Goal: Information Seeking & Learning: Learn about a topic

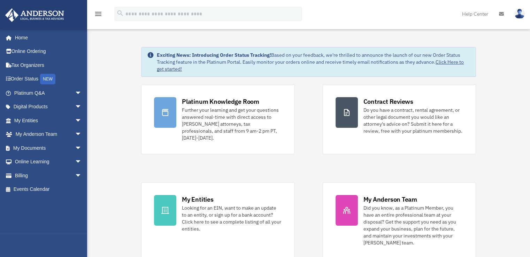
click at [75, 105] on span "arrow_drop_down" at bounding box center [82, 107] width 14 height 14
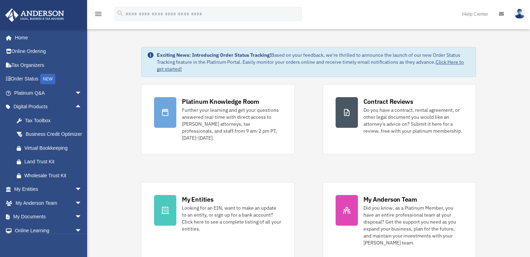
click at [38, 118] on div "Tax Toolbox" at bounding box center [53, 120] width 59 height 9
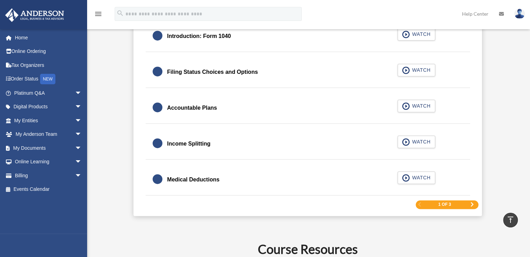
scroll to position [1046, 0]
click at [187, 104] on div "Accountable Plans" at bounding box center [192, 108] width 50 height 10
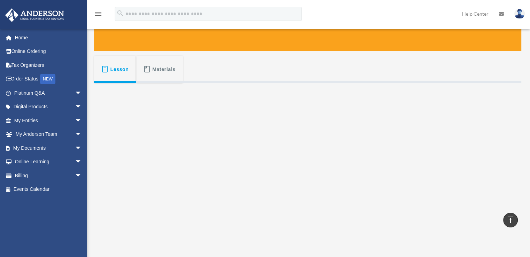
scroll to position [70, 0]
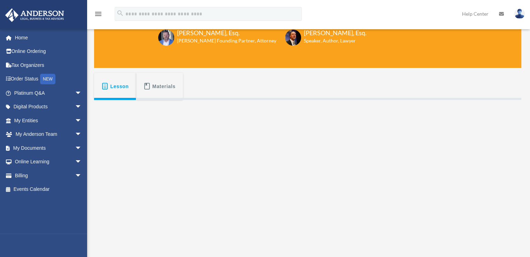
click at [163, 84] on span "Materials" at bounding box center [163, 86] width 23 height 13
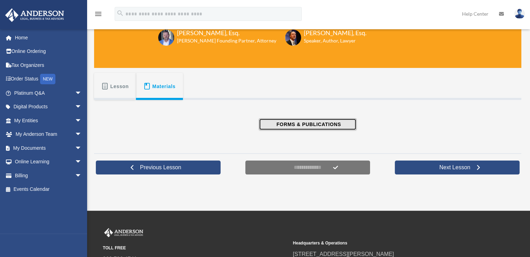
click at [309, 126] on span "FORMS & PUBLICATIONS" at bounding box center [307, 124] width 67 height 7
click at [118, 86] on span "Lesson" at bounding box center [120, 86] width 18 height 13
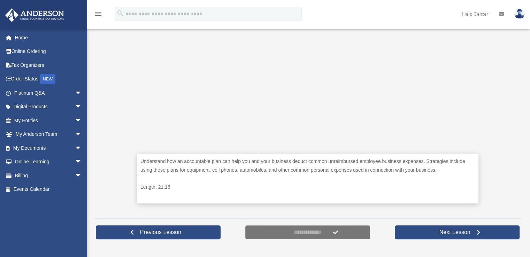
scroll to position [244, 0]
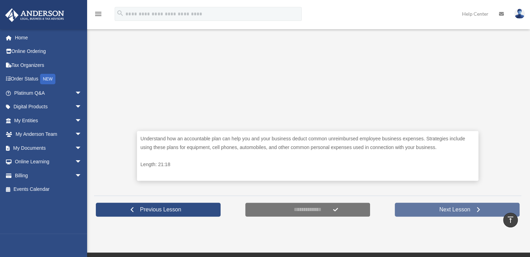
click at [463, 207] on span "Next Lesson" at bounding box center [455, 209] width 42 height 7
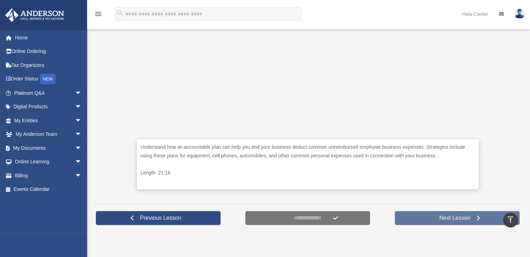
scroll to position [174, 0]
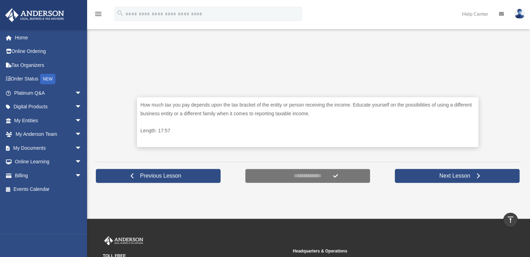
scroll to position [279, 0]
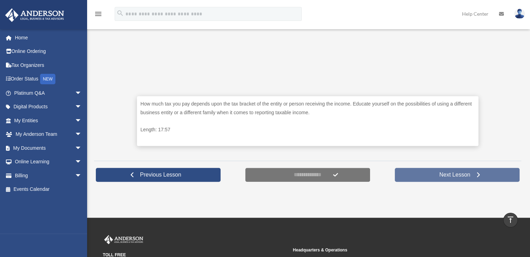
click at [437, 173] on span "Next Lesson" at bounding box center [455, 175] width 42 height 7
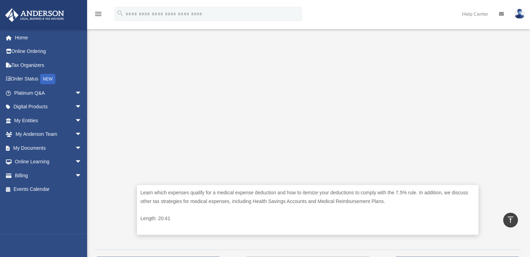
scroll to position [140, 0]
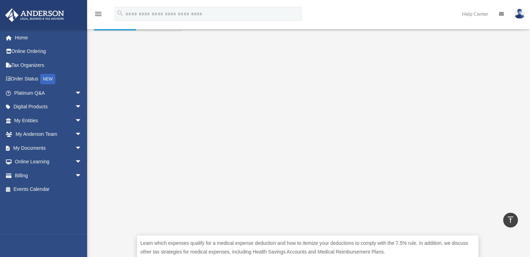
click at [75, 145] on span "arrow_drop_down" at bounding box center [82, 148] width 14 height 14
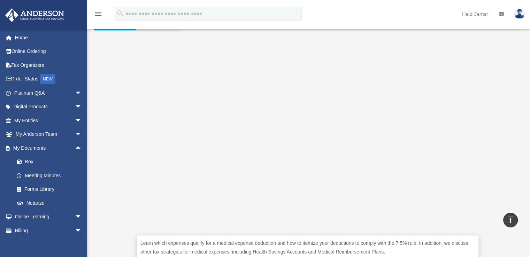
click at [43, 188] on link "Forms Library" at bounding box center [51, 190] width 83 height 14
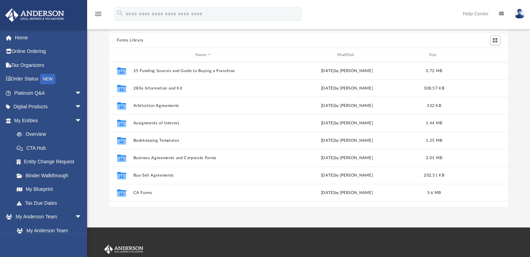
scroll to position [35, 0]
click at [168, 88] on button "280a Information and Kit" at bounding box center [203, 88] width 141 height 5
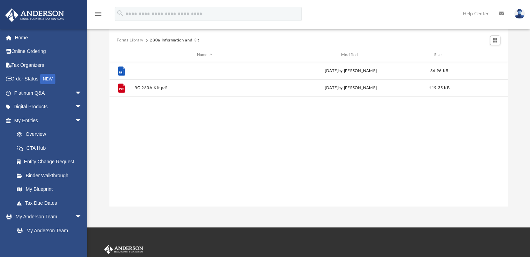
click at [153, 70] on button "IRC 280A Kit.docx" at bounding box center [204, 71] width 143 height 5
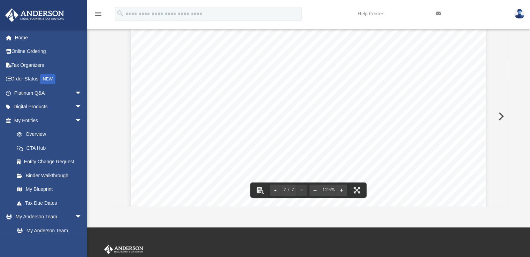
scroll to position [2976, 0]
click at [261, 191] on button "File preview" at bounding box center [259, 190] width 15 height 15
click at [415, 97] on div "AGREEMENT TO RENT RESIDENCE TO A CORPORATION 1. PARTIES: The parties to this re…" at bounding box center [309, 111] width 356 height 460
click at [359, 185] on button "File preview" at bounding box center [356, 190] width 15 height 15
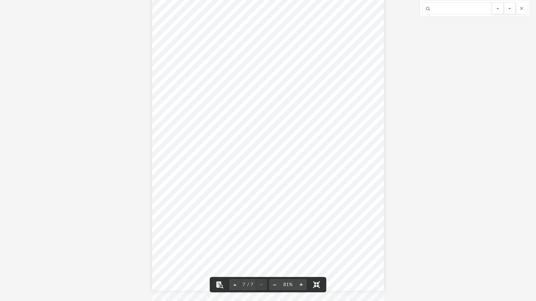
scroll to position [1860, 0]
click at [219, 257] on button "File preview" at bounding box center [219, 284] width 15 height 15
drag, startPoint x: 317, startPoint y: 285, endPoint x: 317, endPoint y: 255, distance: 30.7
click at [317, 257] on button "File preview" at bounding box center [316, 284] width 15 height 15
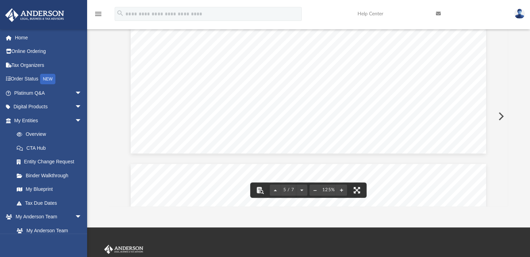
scroll to position [2162, 0]
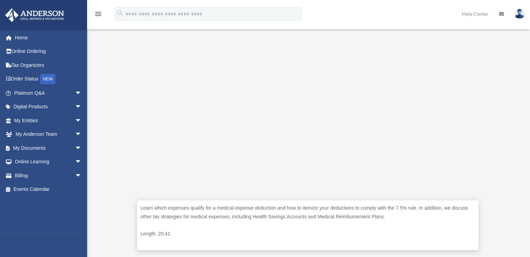
scroll to position [279, 0]
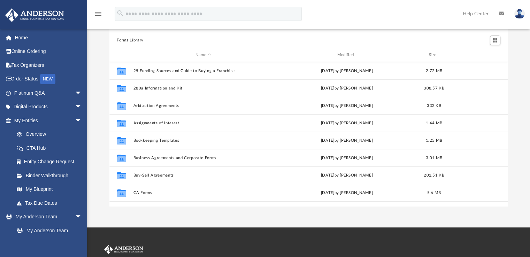
scroll to position [153, 393]
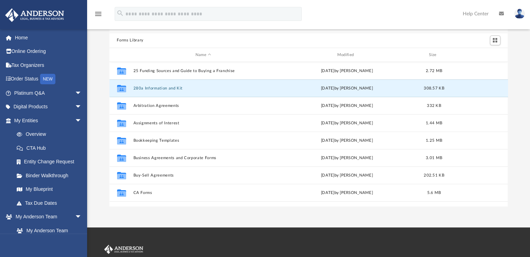
click at [161, 88] on button "280a Information and Kit" at bounding box center [203, 88] width 141 height 5
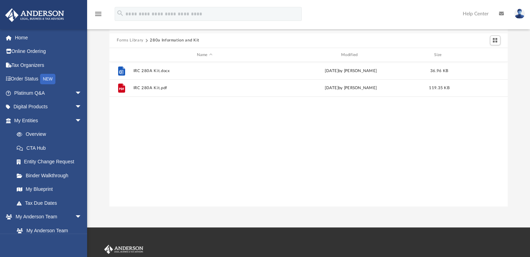
click at [475, 68] on button "More options" at bounding box center [481, 71] width 16 height 10
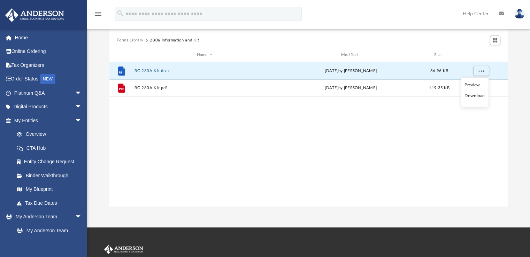
click at [474, 94] on li "Download" at bounding box center [475, 95] width 20 height 7
click at [157, 88] on button "IRC 280A Kit.pdf" at bounding box center [204, 88] width 143 height 5
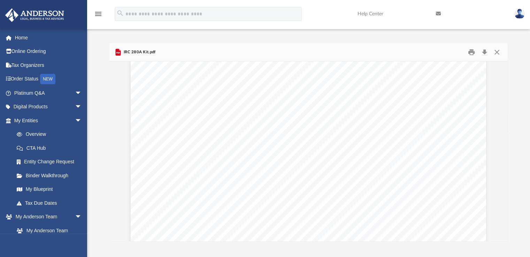
scroll to position [0, 0]
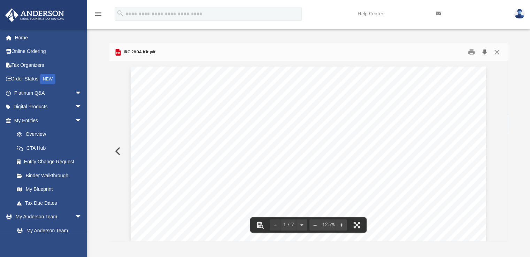
click at [487, 51] on button "Download" at bounding box center [485, 52] width 13 height 11
click at [498, 50] on button "Close" at bounding box center [497, 52] width 13 height 11
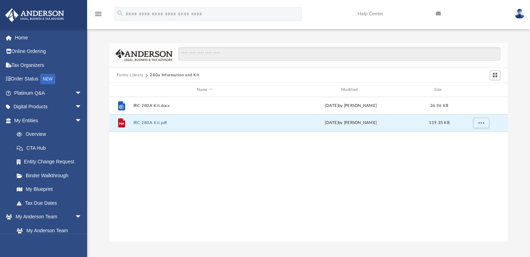
click at [134, 73] on button "Forms Library" at bounding box center [130, 75] width 27 height 6
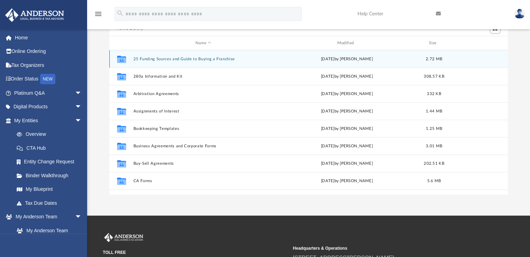
scroll to position [35, 0]
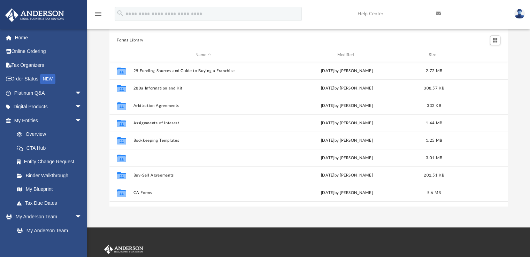
click at [168, 157] on button "Business Agreements and Corporate Forms" at bounding box center [203, 158] width 141 height 5
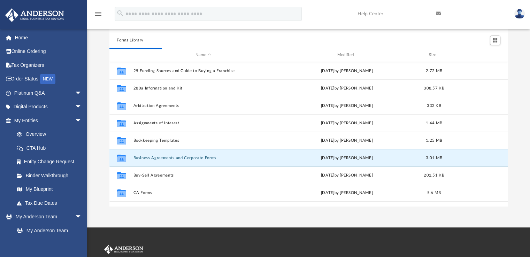
click at [167, 157] on button "Business Agreements and Corporate Forms" at bounding box center [203, 158] width 141 height 5
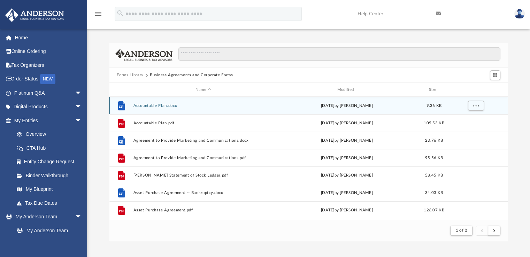
scroll to position [131, 393]
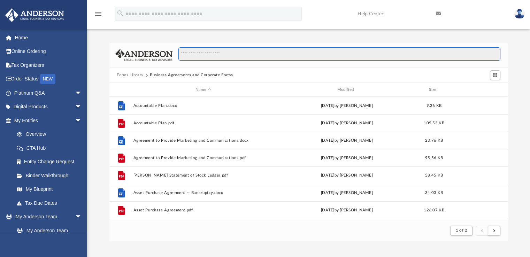
click at [211, 54] on input "Search files and folders" at bounding box center [340, 53] width 322 height 13
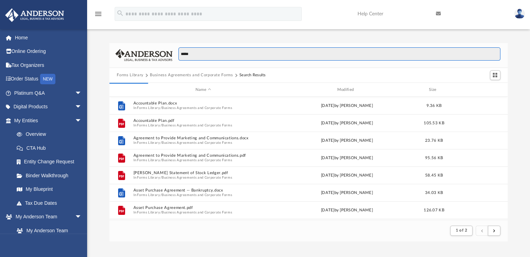
scroll to position [153, 393]
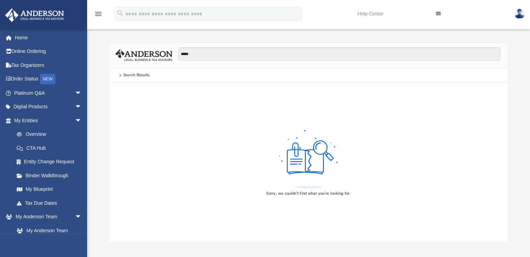
click at [120, 75] on span at bounding box center [119, 75] width 3 height 3
click at [98, 12] on icon "menu" at bounding box center [98, 14] width 8 height 8
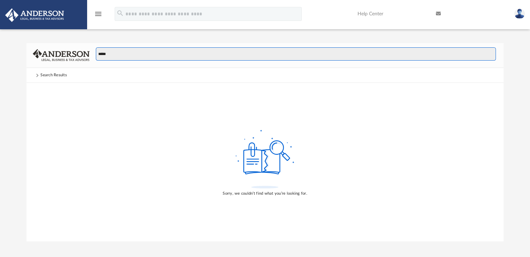
click at [120, 56] on input "*****" at bounding box center [296, 53] width 400 height 13
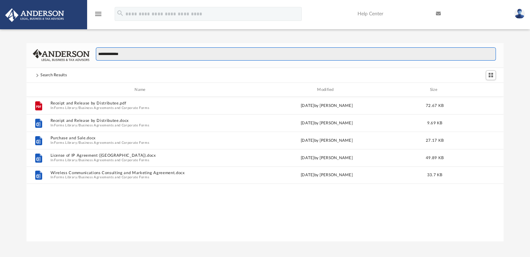
scroll to position [153, 472]
drag, startPoint x: 133, startPoint y: 52, endPoint x: 59, endPoint y: 57, distance: 74.1
click at [63, 56] on div "**********" at bounding box center [265, 55] width 477 height 25
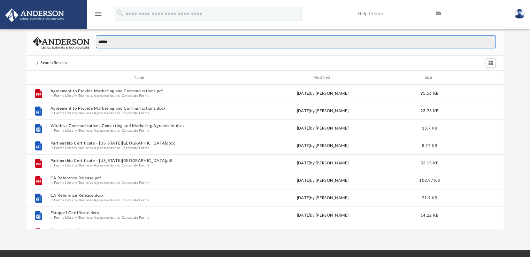
scroll to position [0, 0]
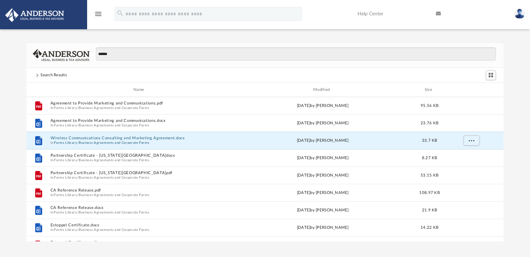
click at [120, 137] on button "Wireless Communications Consulting and Marketing Agreement.docx" at bounding box center [141, 138] width 180 height 5
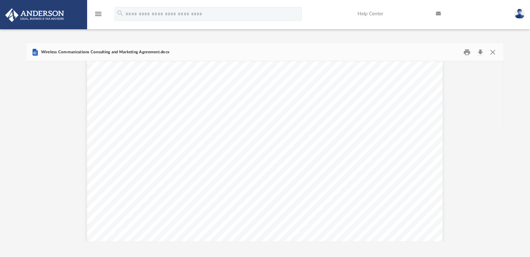
scroll to position [3174, 0]
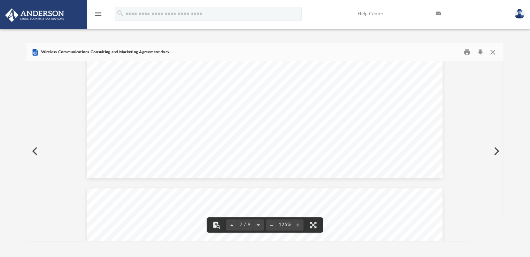
click at [33, 151] on button "Preview" at bounding box center [34, 152] width 15 height 20
click at [491, 52] on button "Close" at bounding box center [493, 52] width 13 height 11
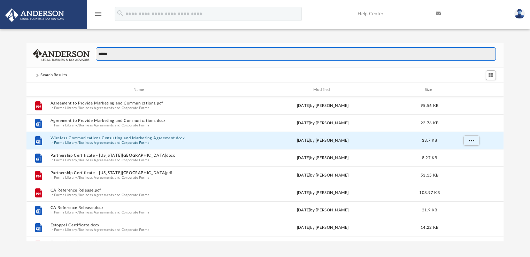
drag, startPoint x: 118, startPoint y: 52, endPoint x: 90, endPoint y: 54, distance: 28.3
click at [93, 53] on div "******" at bounding box center [293, 57] width 407 height 20
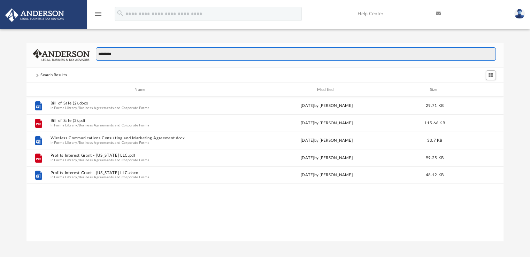
scroll to position [153, 472]
drag, startPoint x: 116, startPoint y: 53, endPoint x: 65, endPoint y: 56, distance: 51.0
click at [71, 52] on div "*********" at bounding box center [265, 55] width 477 height 25
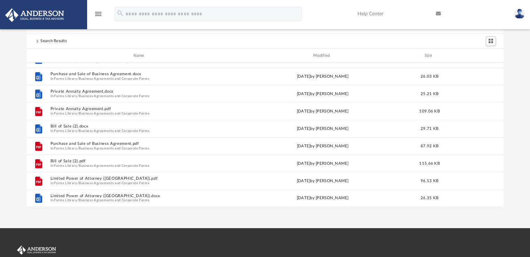
scroll to position [0, 0]
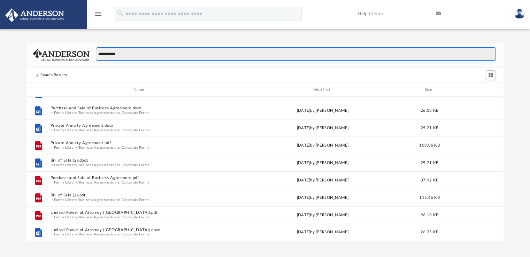
drag, startPoint x: 130, startPoint y: 53, endPoint x: 68, endPoint y: 43, distance: 62.2
click at [79, 44] on div "**********" at bounding box center [265, 55] width 477 height 25
type input "**********"
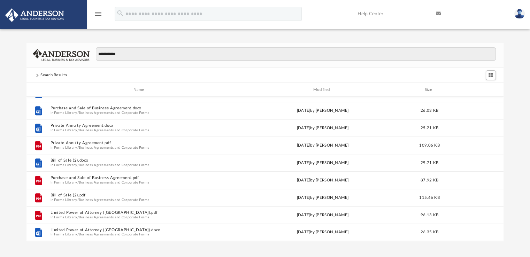
click at [21, 77] on div "**********" at bounding box center [265, 142] width 530 height 198
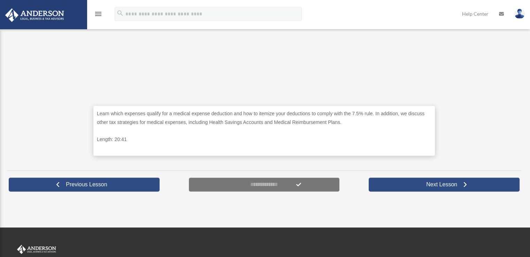
scroll to position [279, 0]
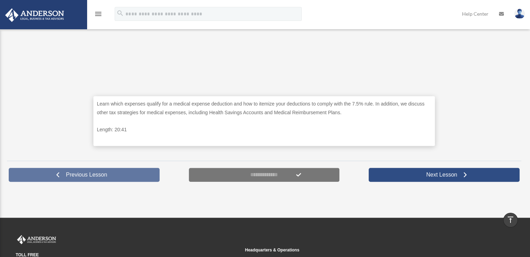
click at [95, 173] on span "Previous Lesson" at bounding box center [86, 175] width 52 height 7
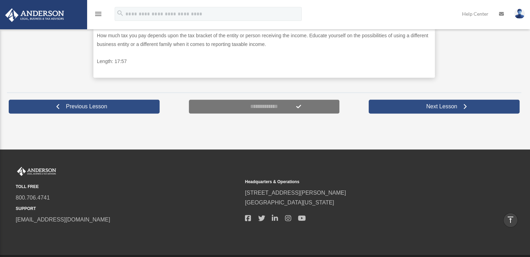
scroll to position [349, 0]
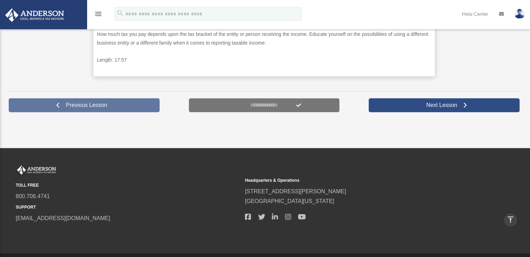
click at [97, 106] on span "Previous Lesson" at bounding box center [86, 105] width 52 height 7
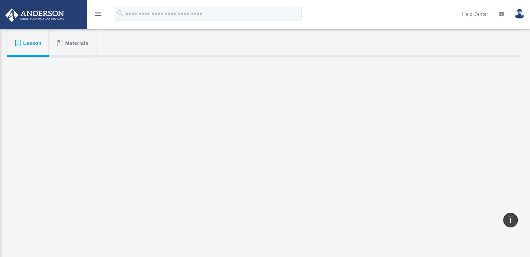
scroll to position [70, 0]
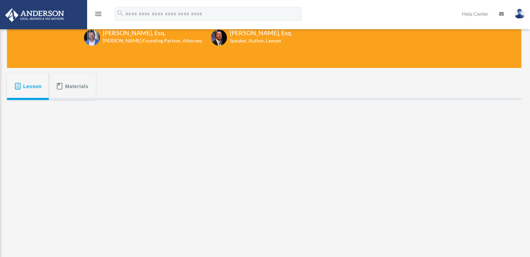
click at [78, 84] on span "Materials" at bounding box center [76, 86] width 23 height 13
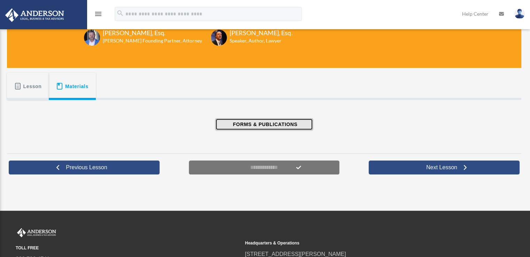
click at [257, 121] on span "FORMS & PUBLICATIONS" at bounding box center [264, 124] width 67 height 7
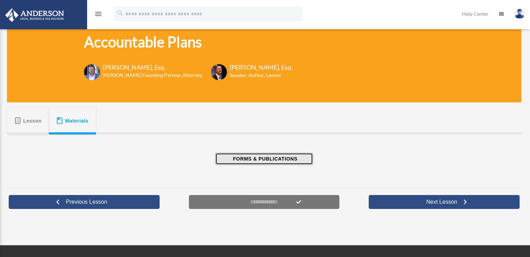
scroll to position [0, 0]
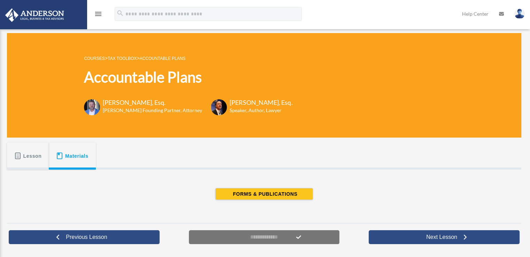
click at [31, 154] on span "Lesson" at bounding box center [32, 156] width 18 height 13
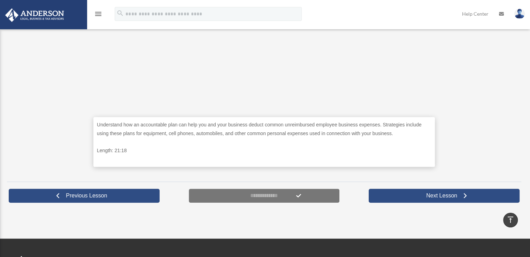
scroll to position [279, 0]
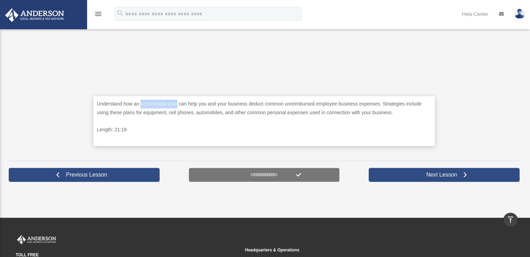
drag, startPoint x: 141, startPoint y: 103, endPoint x: 175, endPoint y: 104, distance: 34.5
click at [176, 104] on p "Understand how an accountable plan can help you and your business deduct common…" at bounding box center [264, 108] width 335 height 17
copy p "accountable plan"
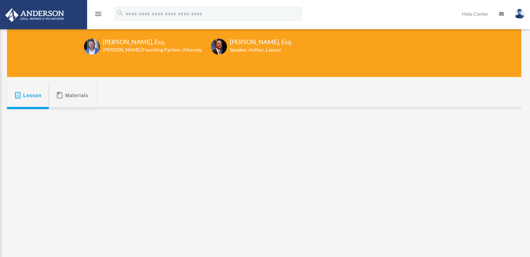
scroll to position [140, 0]
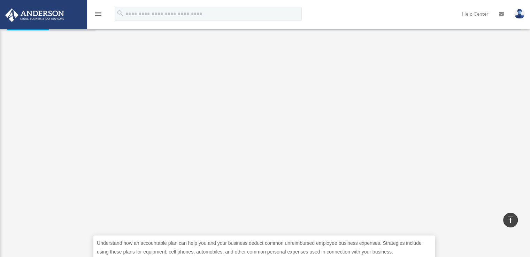
click at [76, 180] on div "Understand how an accountable plan can help you and your business deduct common…" at bounding box center [264, 162] width 515 height 265
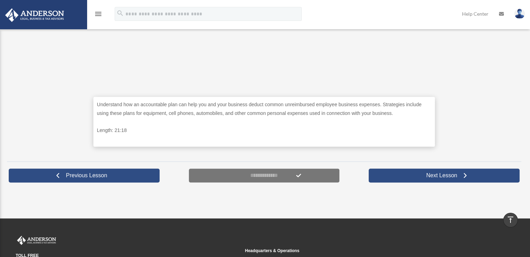
scroll to position [279, 0]
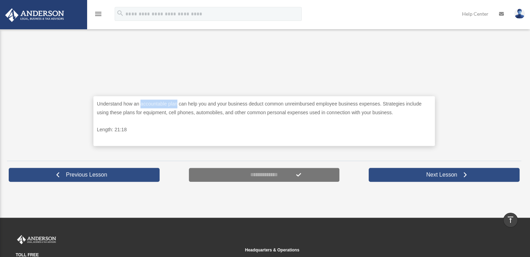
drag, startPoint x: 140, startPoint y: 103, endPoint x: 178, endPoint y: 104, distance: 37.3
click at [178, 104] on p "Understand how an accountable plan can help you and your business deduct common…" at bounding box center [264, 108] width 335 height 17
copy p "accountable plan"
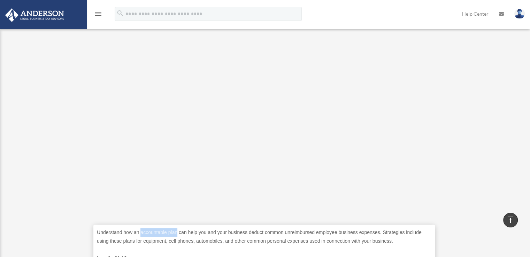
scroll to position [140, 0]
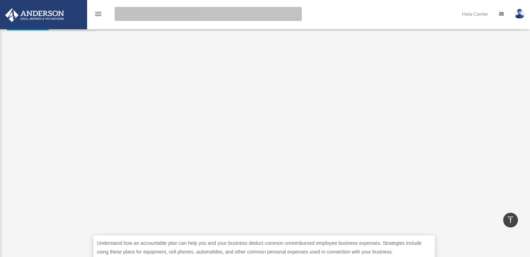
click at [187, 13] on input "search" at bounding box center [208, 14] width 187 height 14
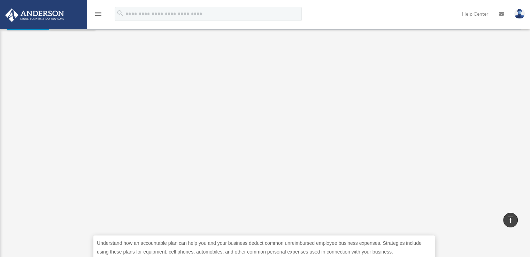
click at [475, 12] on link "Help Center" at bounding box center [475, 14] width 37 height 28
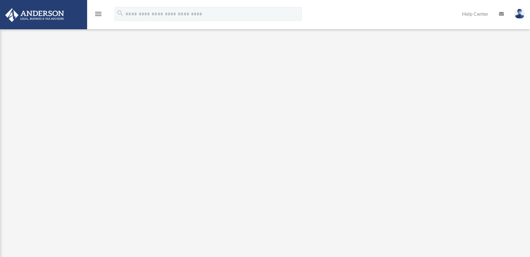
click at [469, 13] on link "Help Center" at bounding box center [475, 14] width 37 height 28
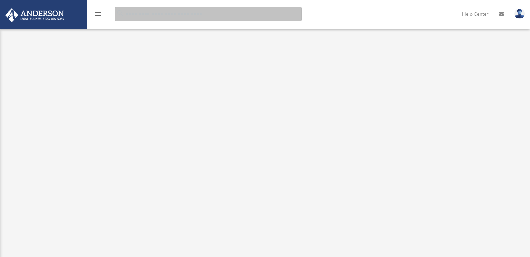
click at [195, 17] on input "search" at bounding box center [208, 14] width 187 height 14
click at [202, 14] on input "search" at bounding box center [208, 14] width 187 height 14
paste input "**********"
type input "**********"
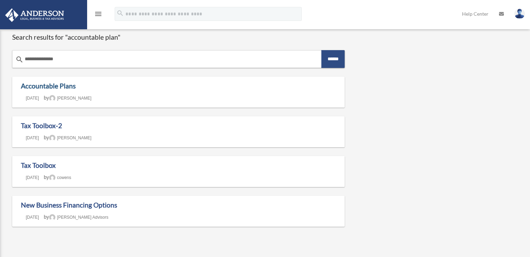
click at [59, 85] on link "Accountable Plans" at bounding box center [48, 86] width 55 height 8
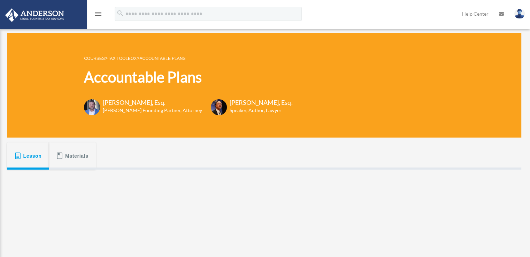
click at [72, 150] on span "Materials" at bounding box center [76, 156] width 23 height 13
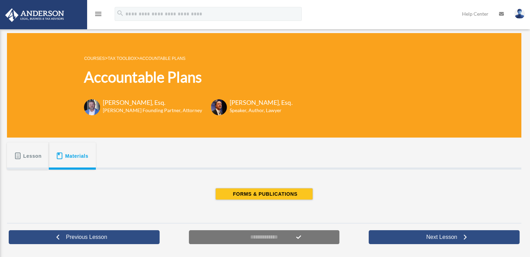
click at [20, 150] on button "Lesson" at bounding box center [28, 156] width 42 height 27
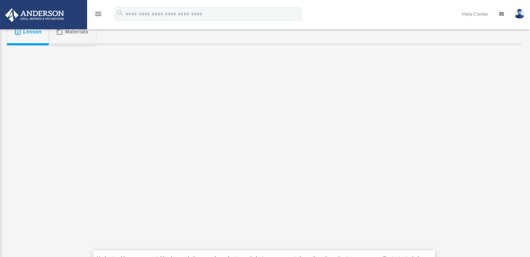
scroll to position [140, 0]
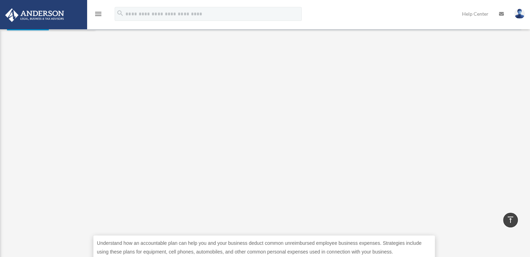
click at [57, 176] on div "Understand how an accountable plan can help you and your business deduct common…" at bounding box center [264, 162] width 515 height 265
click at [99, 13] on icon "menu" at bounding box center [98, 14] width 8 height 8
click at [100, 14] on icon "menu" at bounding box center [98, 14] width 8 height 8
click at [97, 15] on icon "menu" at bounding box center [98, 14] width 8 height 8
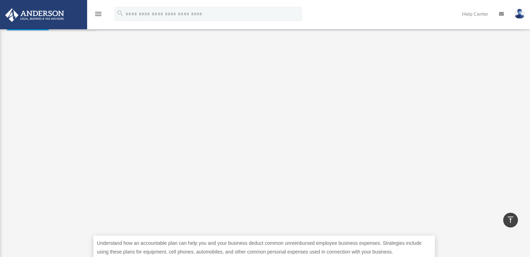
click at [97, 14] on icon "menu" at bounding box center [98, 14] width 8 height 8
click at [98, 12] on icon "menu" at bounding box center [98, 14] width 8 height 8
click at [99, 12] on icon "menu" at bounding box center [98, 14] width 8 height 8
click at [58, 12] on img at bounding box center [34, 15] width 63 height 14
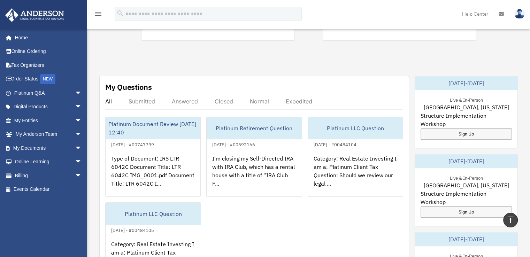
scroll to position [244, 0]
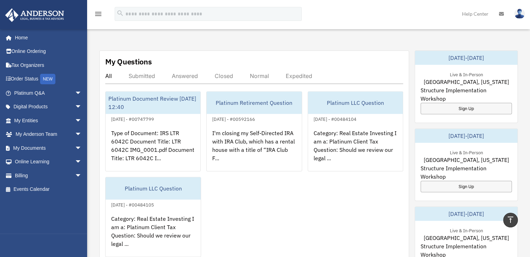
click at [75, 146] on span "arrow_drop_down" at bounding box center [82, 148] width 14 height 14
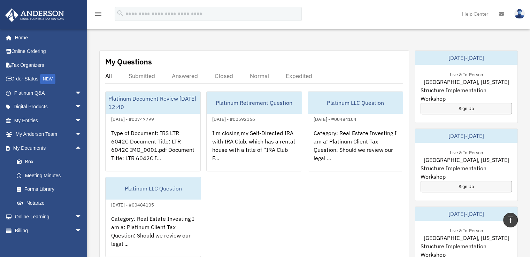
click at [47, 189] on link "Forms Library" at bounding box center [51, 190] width 83 height 14
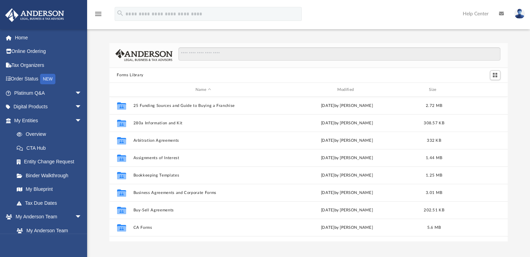
scroll to position [153, 393]
click at [212, 52] on input "Search files and folders" at bounding box center [340, 53] width 322 height 13
paste input "**********"
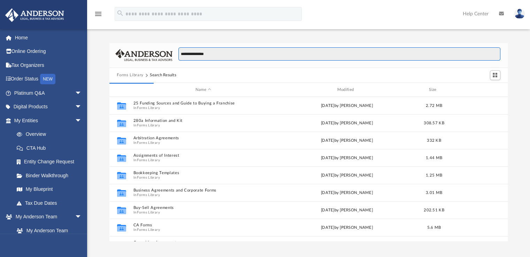
scroll to position [131, 393]
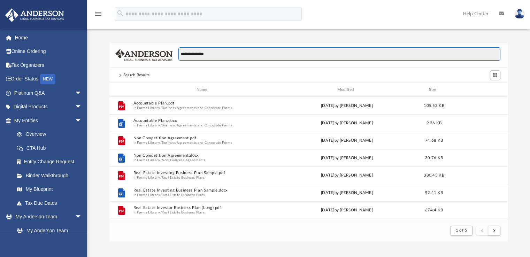
type input "**********"
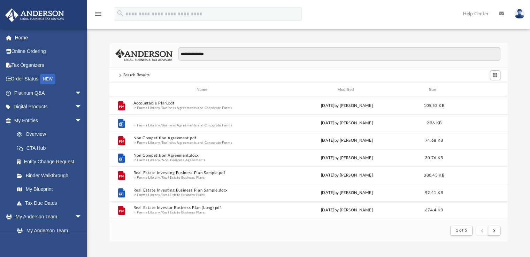
click at [156, 121] on button "Accountable Plan.docx" at bounding box center [203, 121] width 141 height 5
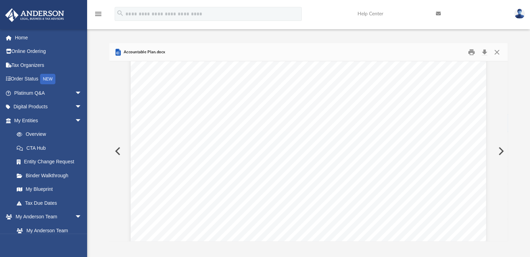
scroll to position [0, 0]
click at [473, 51] on button "Print" at bounding box center [472, 52] width 14 height 11
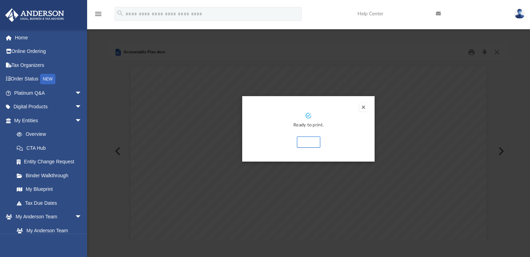
click at [313, 138] on button "Print" at bounding box center [308, 142] width 23 height 11
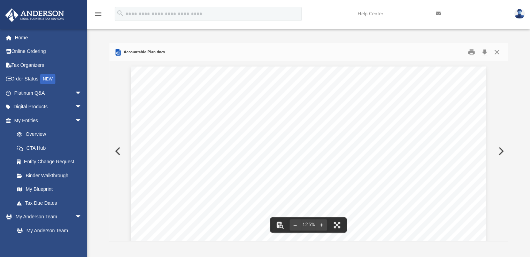
click at [178, 49] on div "Accountable Plan.docx" at bounding box center [309, 52] width 399 height 18
drag, startPoint x: 176, startPoint y: 50, endPoint x: 110, endPoint y: 46, distance: 66.4
click at [137, 49] on div "Accountable Plan.docx" at bounding box center [309, 52] width 399 height 18
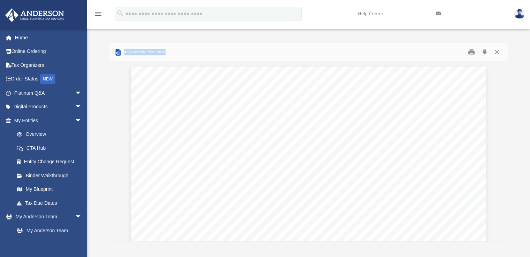
click at [180, 52] on div "Accountable Plan.docx" at bounding box center [309, 52] width 399 height 18
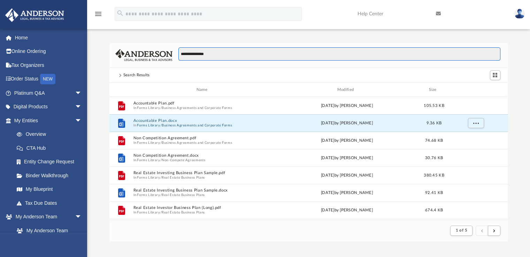
drag, startPoint x: 209, startPoint y: 53, endPoint x: 150, endPoint y: 56, distance: 59.0
click at [151, 56] on div "**********" at bounding box center [309, 55] width 399 height 25
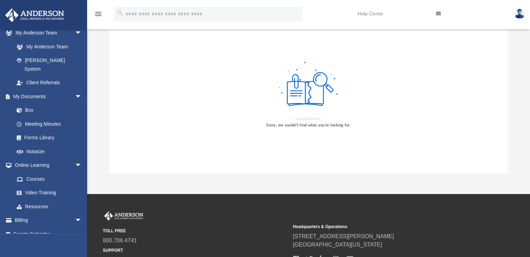
scroll to position [70, 0]
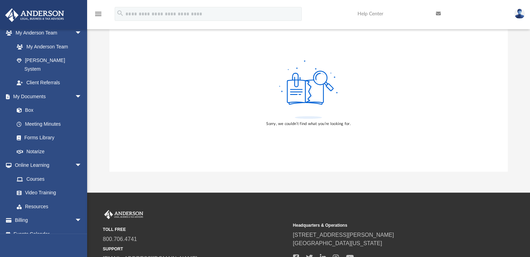
type input "*******"
click at [36, 186] on link "Video Training" at bounding box center [48, 193] width 76 height 14
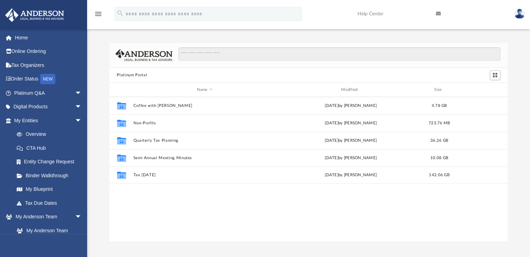
click at [27, 90] on link "Platinum Q&A arrow_drop_down" at bounding box center [49, 93] width 88 height 14
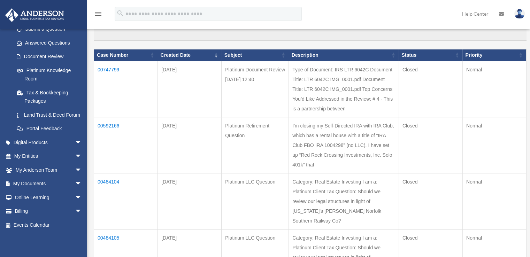
scroll to position [70, 0]
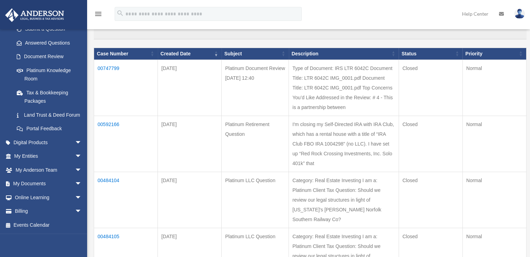
click at [75, 141] on span "arrow_drop_down" at bounding box center [82, 143] width 14 height 14
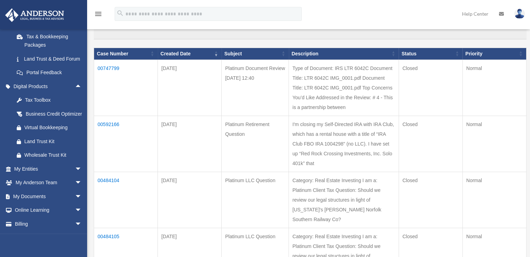
scroll to position [183, 0]
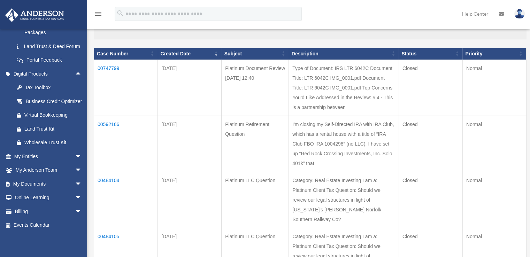
click at [43, 84] on div "Tax Toolbox" at bounding box center [53, 87] width 59 height 9
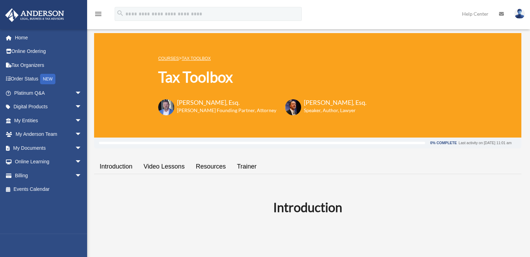
click at [216, 166] on link "Resources" at bounding box center [210, 167] width 41 height 20
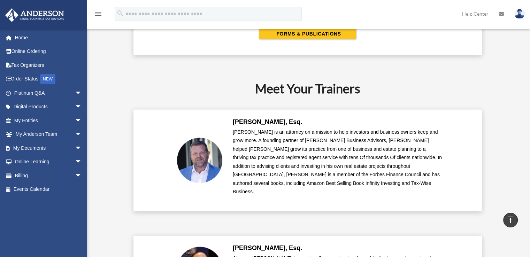
scroll to position [1480, 0]
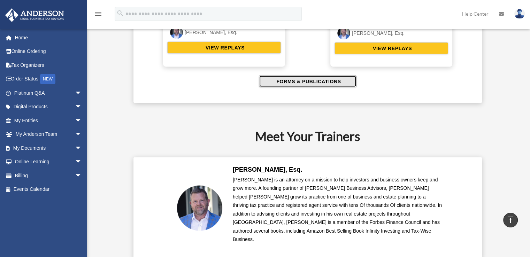
click at [296, 78] on span "FORMS & PUBLICATIONS" at bounding box center [307, 81] width 67 height 7
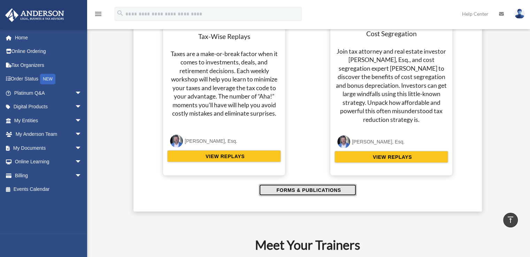
scroll to position [1375, 0]
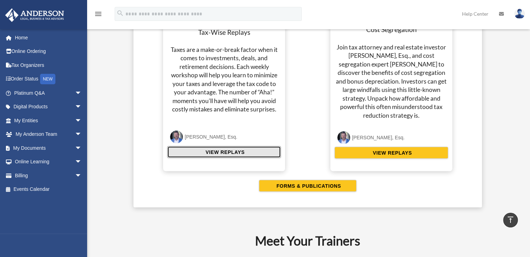
click at [223, 149] on span "VIEW REPLAYS" at bounding box center [224, 152] width 41 height 7
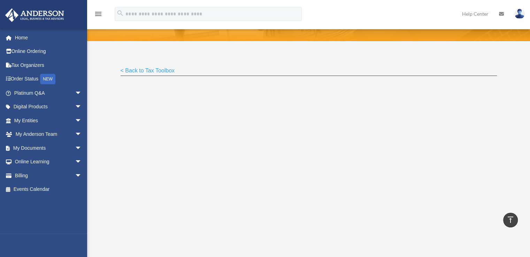
scroll to position [13, 0]
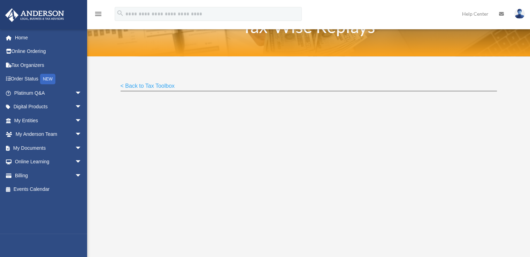
click at [75, 159] on span "arrow_drop_down" at bounding box center [82, 162] width 14 height 14
click at [38, 202] on link "Resources" at bounding box center [51, 203] width 83 height 14
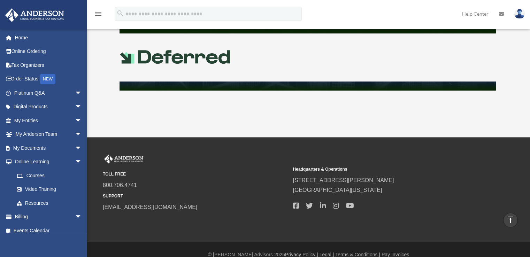
scroll to position [365, 0]
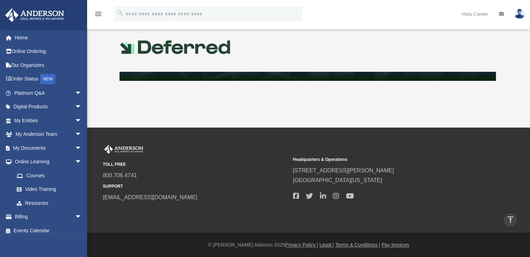
click at [39, 189] on link "Video Training" at bounding box center [51, 190] width 83 height 14
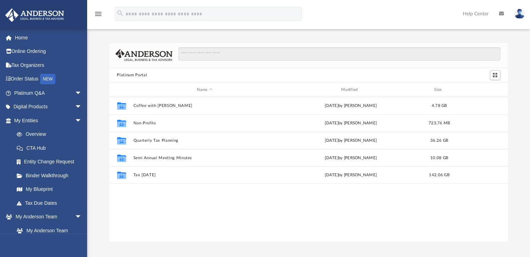
scroll to position [153, 393]
click at [206, 52] on input "Search files and folders" at bounding box center [340, 53] width 322 height 13
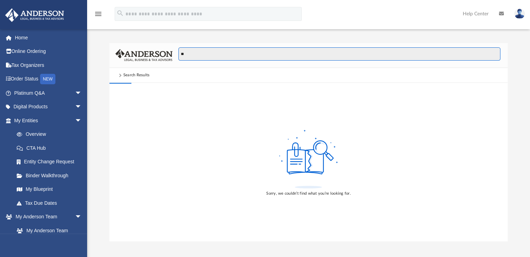
type input "*"
type input "******"
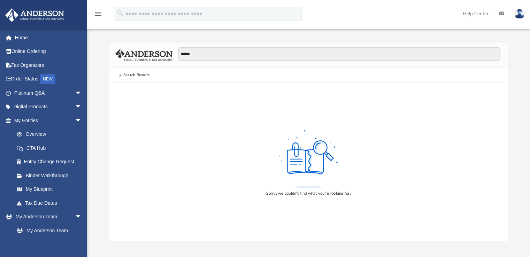
click at [45, 105] on link "Digital Products arrow_drop_down" at bounding box center [49, 107] width 88 height 14
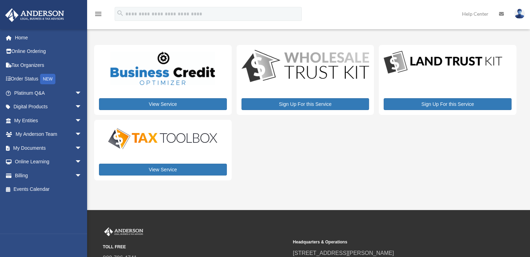
click at [175, 141] on img at bounding box center [163, 139] width 122 height 24
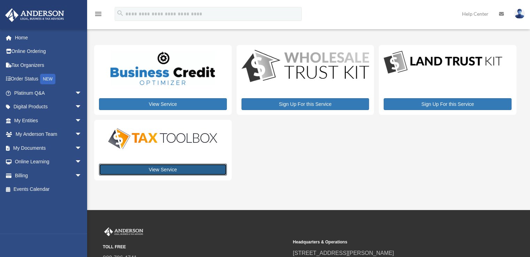
click at [165, 170] on link "View Service" at bounding box center [163, 170] width 128 height 12
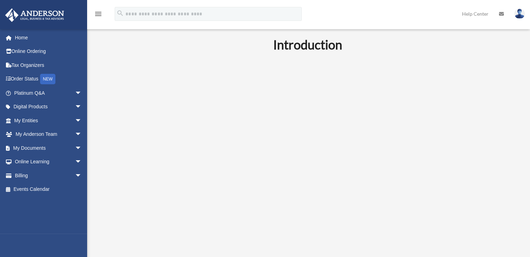
scroll to position [209, 0]
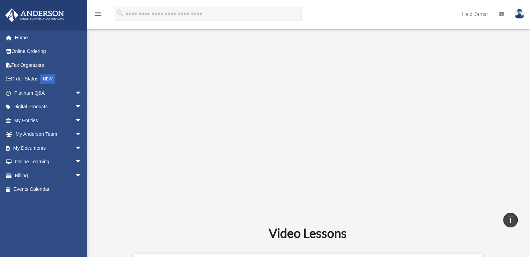
drag, startPoint x: 195, startPoint y: 226, endPoint x: 182, endPoint y: 225, distance: 13.7
click at [195, 226] on h2 "Video Lessons" at bounding box center [307, 233] width 419 height 17
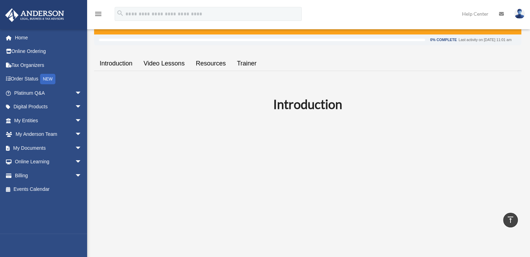
scroll to position [85, 0]
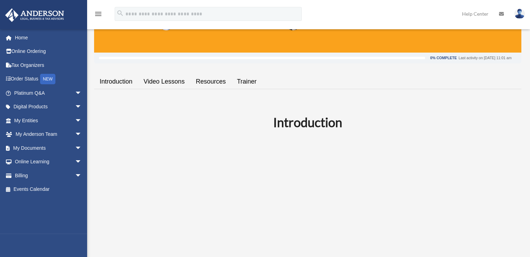
click at [210, 81] on link "Resources" at bounding box center [210, 82] width 41 height 20
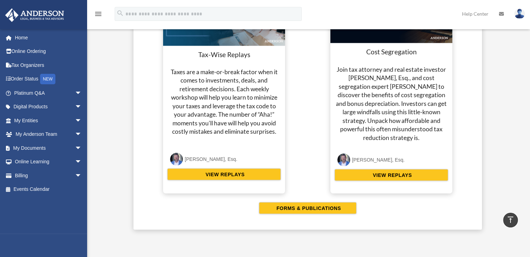
scroll to position [1355, 0]
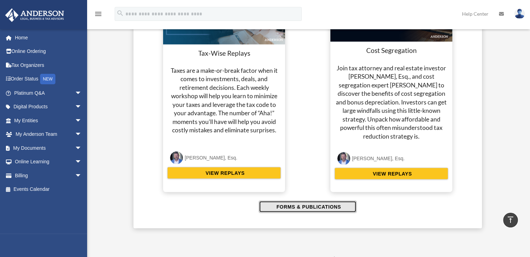
click at [304, 204] on span "FORMS & PUBLICATIONS" at bounding box center [307, 207] width 67 height 7
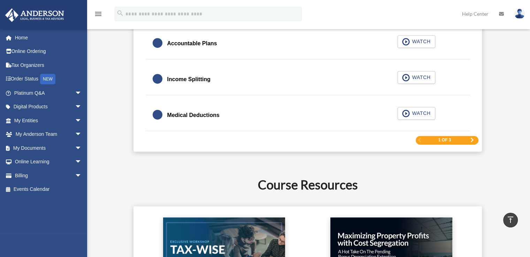
scroll to position [1110, 0]
click at [417, 112] on span "WATCH" at bounding box center [420, 113] width 21 height 7
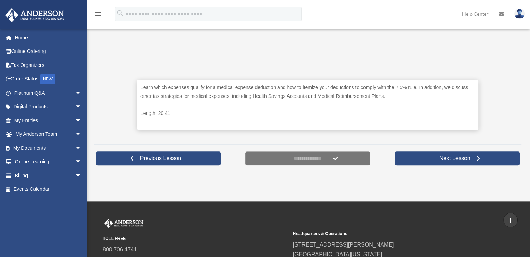
scroll to position [314, 0]
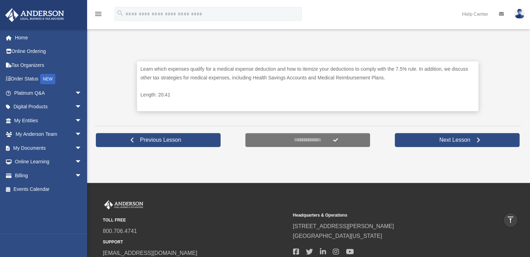
click at [204, 95] on p "Length: 20:41" at bounding box center [308, 95] width 335 height 9
drag, startPoint x: 318, startPoint y: 78, endPoint x: 352, endPoint y: 84, distance: 34.0
click at [375, 76] on p "Learn which expenses qualify for a medical expense deduction and how to itemize…" at bounding box center [308, 73] width 335 height 17
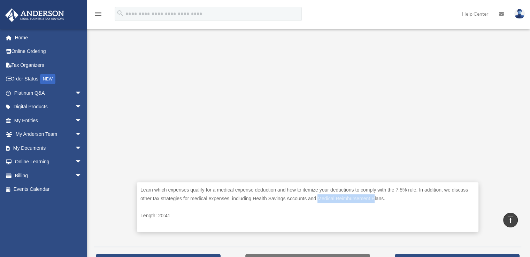
scroll to position [174, 0]
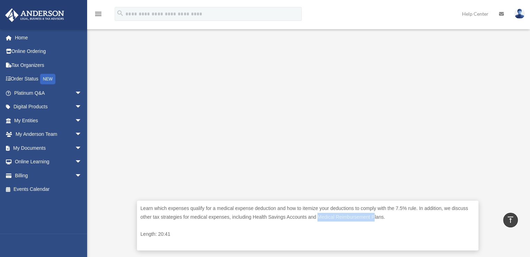
click at [75, 147] on span "arrow_drop_down" at bounding box center [82, 148] width 14 height 14
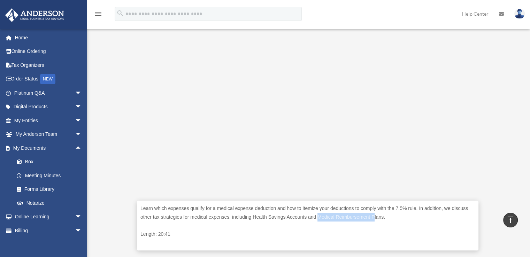
click at [30, 161] on link "Box" at bounding box center [51, 162] width 83 height 14
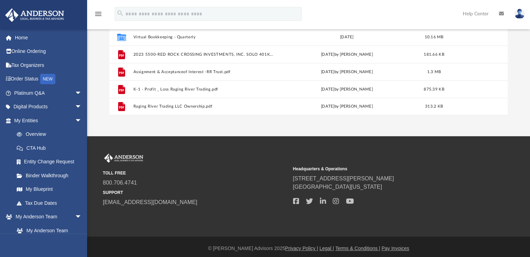
scroll to position [154, 0]
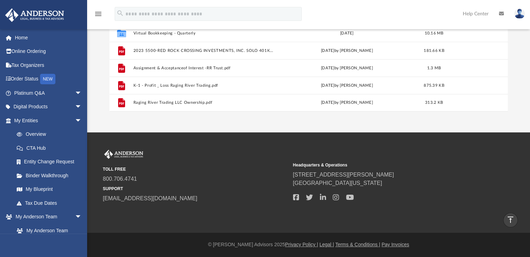
click at [38, 91] on link "Platinum Q&A arrow_drop_down" at bounding box center [49, 93] width 88 height 14
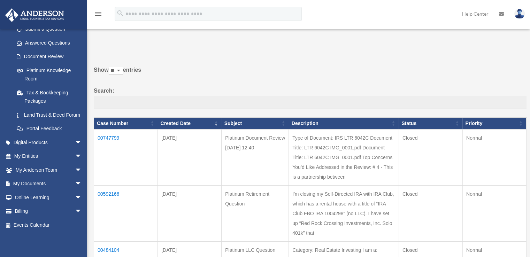
scroll to position [113, 0]
click at [75, 141] on span "arrow_drop_down" at bounding box center [82, 143] width 14 height 14
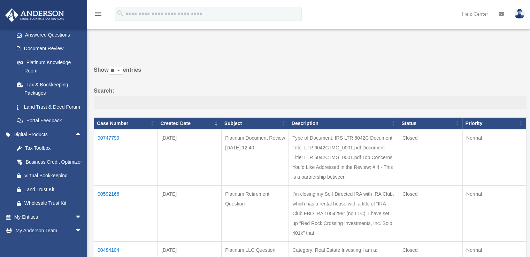
click at [41, 153] on div "Tax Toolbox" at bounding box center [53, 148] width 59 height 9
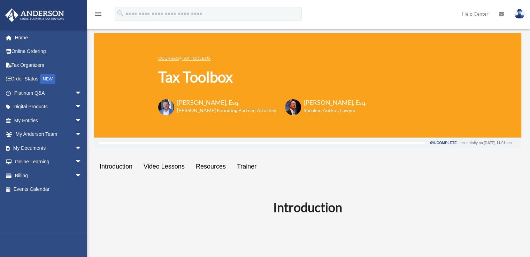
click at [246, 165] on link "Trainer" at bounding box center [247, 167] width 31 height 20
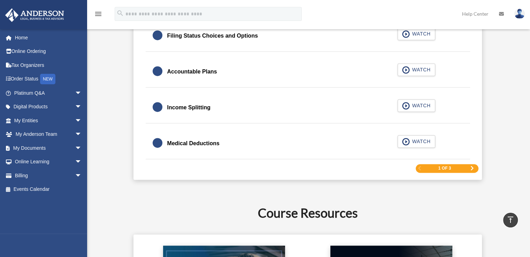
scroll to position [1083, 0]
click at [445, 168] on span "1 of 3" at bounding box center [445, 168] width 13 height 4
click at [473, 166] on span "Next Page" at bounding box center [472, 168] width 4 height 4
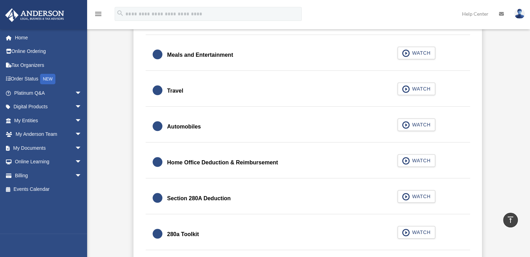
scroll to position [748, 0]
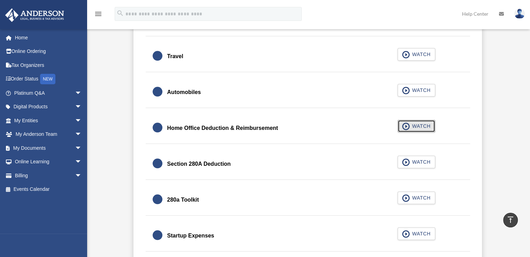
click at [418, 123] on span "WATCH" at bounding box center [420, 126] width 21 height 7
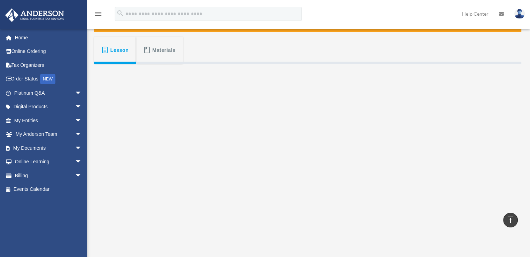
scroll to position [105, 0]
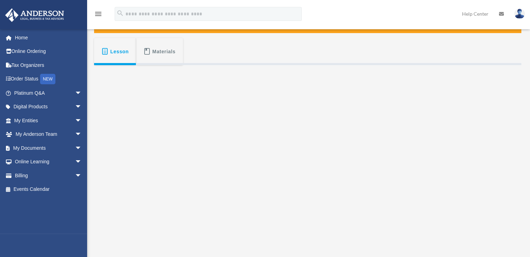
click at [162, 48] on span "Materials" at bounding box center [163, 51] width 23 height 13
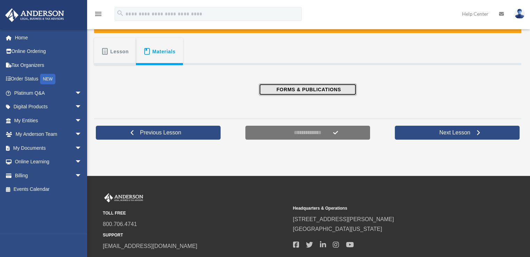
click at [307, 88] on span "FORMS & PUBLICATIONS" at bounding box center [307, 89] width 67 height 7
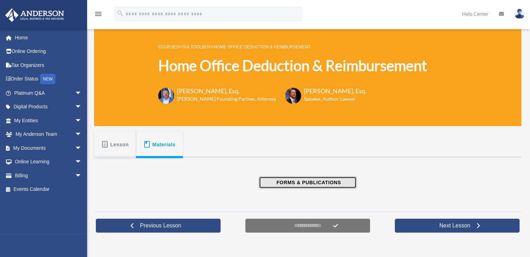
scroll to position [0, 0]
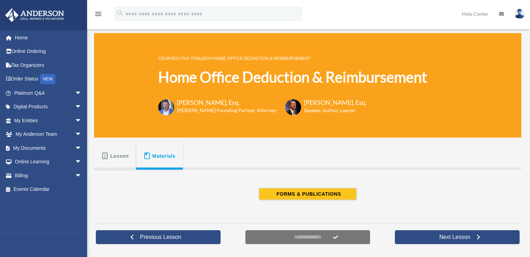
click at [114, 152] on span "Lesson" at bounding box center [120, 156] width 18 height 13
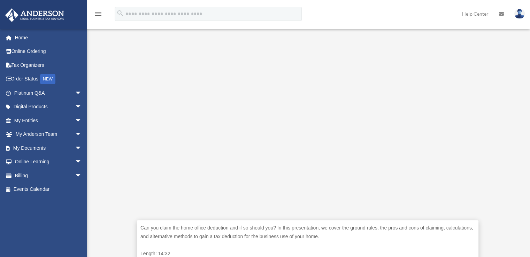
scroll to position [244, 0]
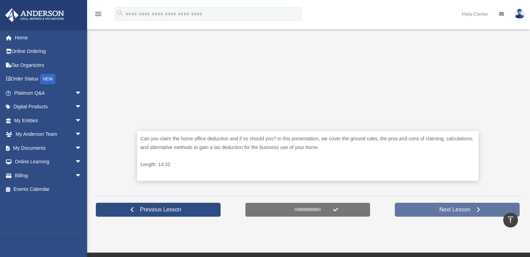
click at [449, 210] on span "Next Lesson" at bounding box center [455, 209] width 42 height 7
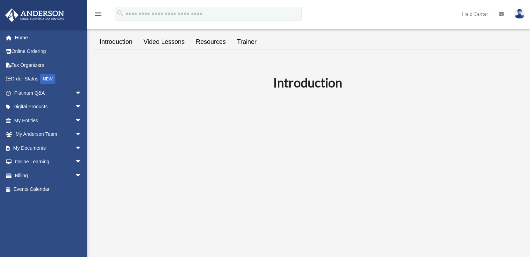
scroll to position [209, 0]
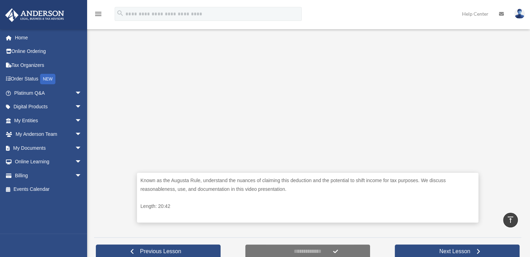
scroll to position [244, 0]
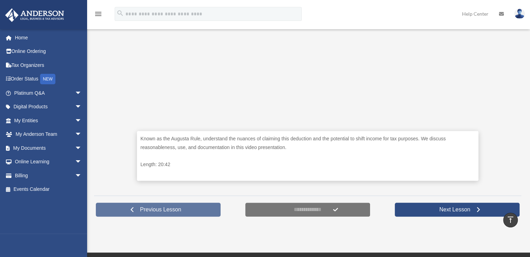
click at [151, 210] on span "Previous Lesson" at bounding box center [161, 209] width 52 height 7
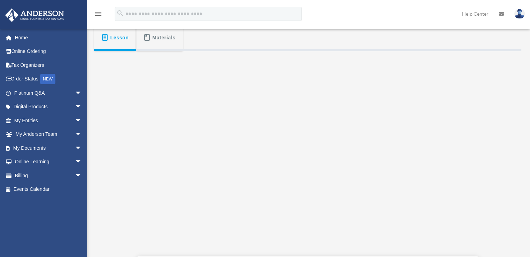
scroll to position [140, 0]
